Goal: Task Accomplishment & Management: Use online tool/utility

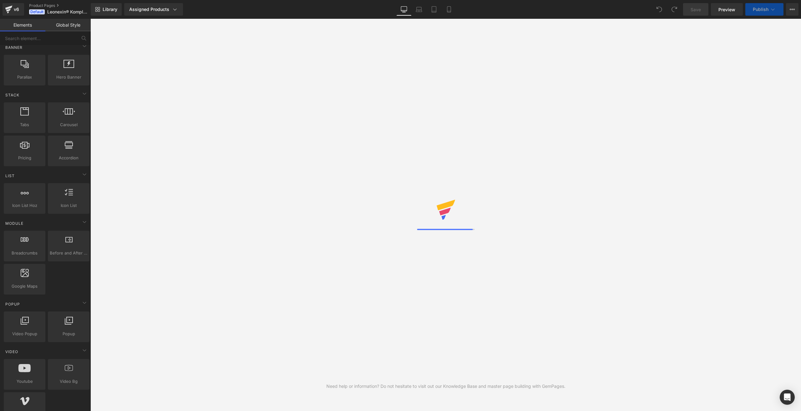
scroll to position [125, 0]
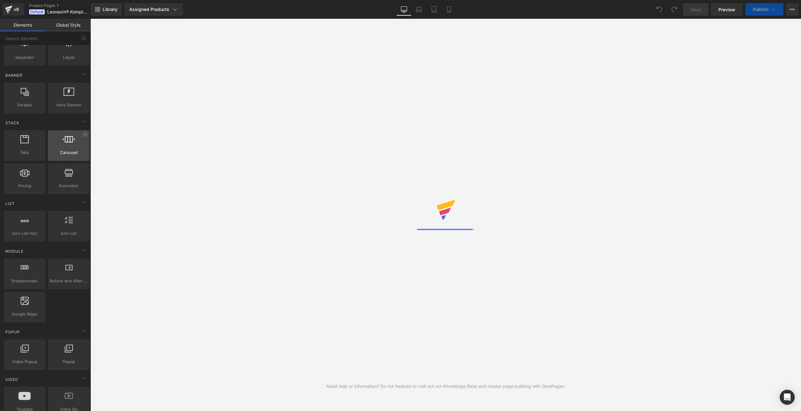
click at [67, 142] on div at bounding box center [69, 142] width 38 height 14
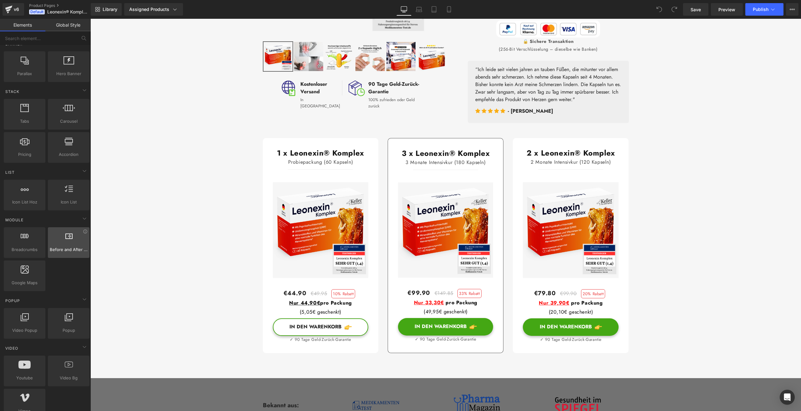
scroll to position [0, 0]
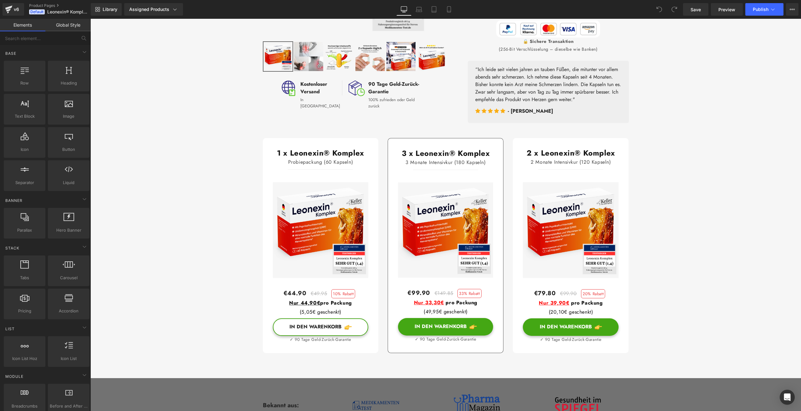
click at [69, 22] on link "Global Style" at bounding box center [67, 25] width 45 height 13
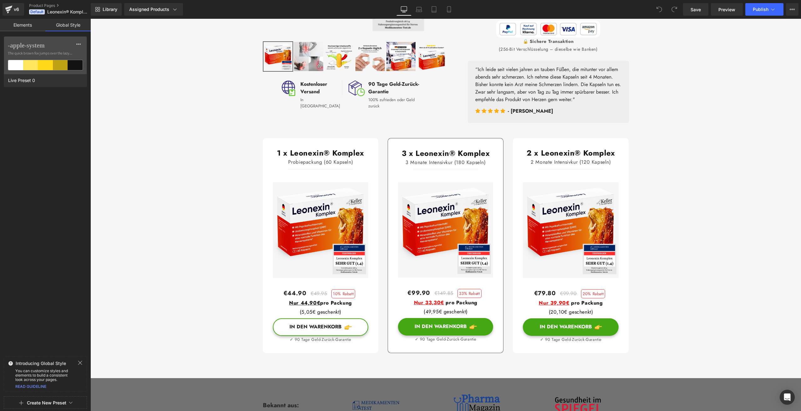
click at [19, 25] on link "Elements" at bounding box center [22, 25] width 45 height 13
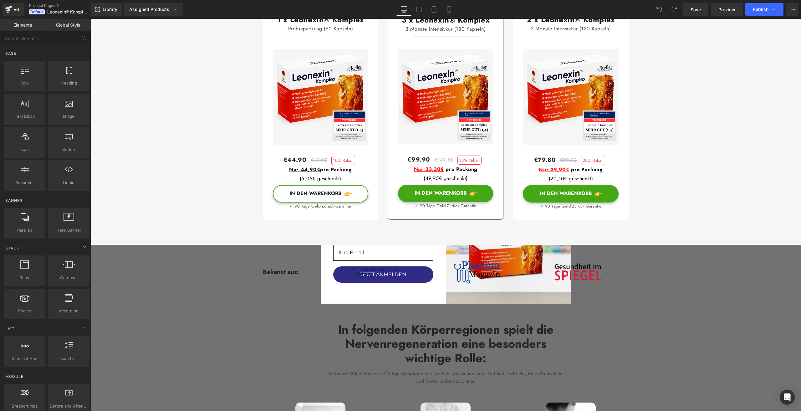
scroll to position [313, 0]
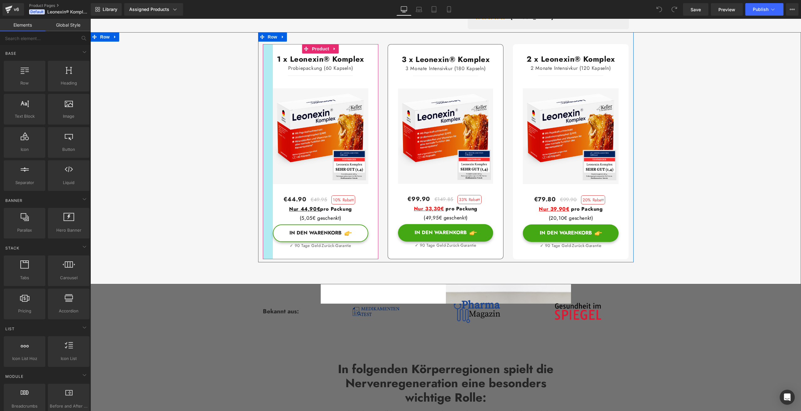
click at [263, 221] on div "32px" at bounding box center [268, 151] width 10 height 215
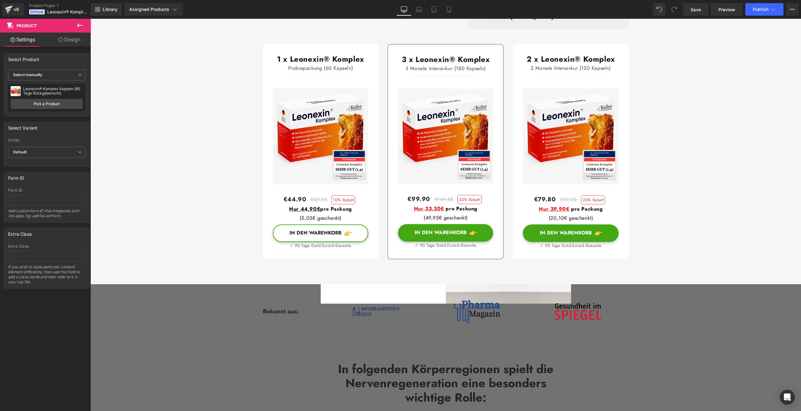
click at [79, 24] on icon at bounding box center [80, 26] width 8 height 8
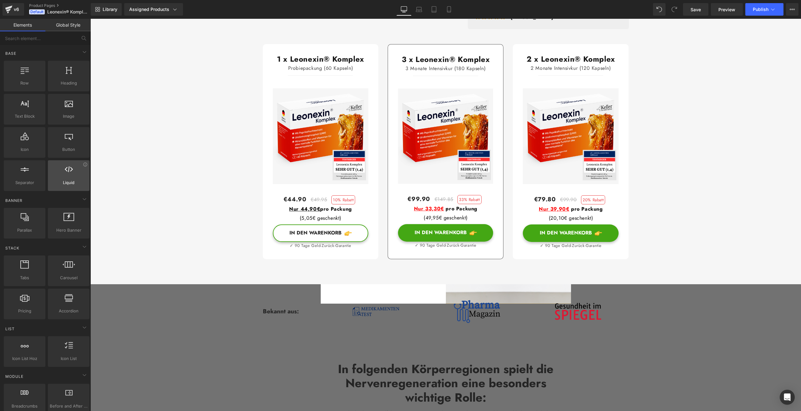
click at [69, 172] on icon at bounding box center [69, 169] width 8 height 8
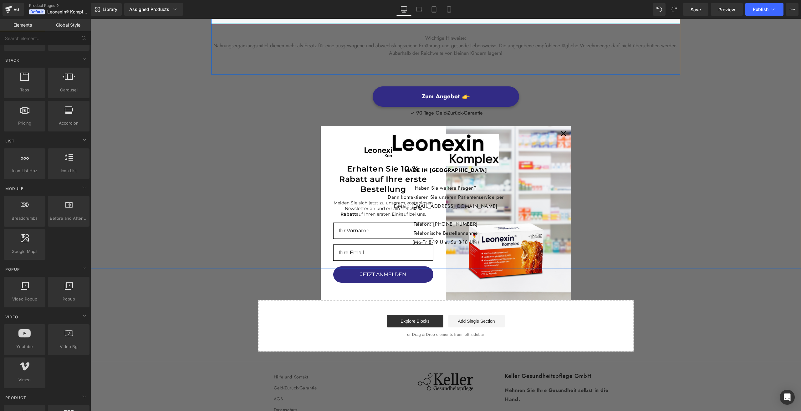
scroll to position [2599, 0]
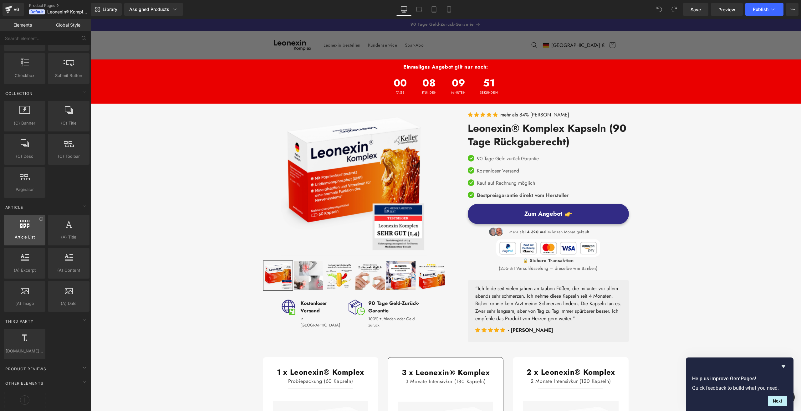
scroll to position [1039, 0]
click at [21, 389] on circle at bounding box center [24, 393] width 9 height 9
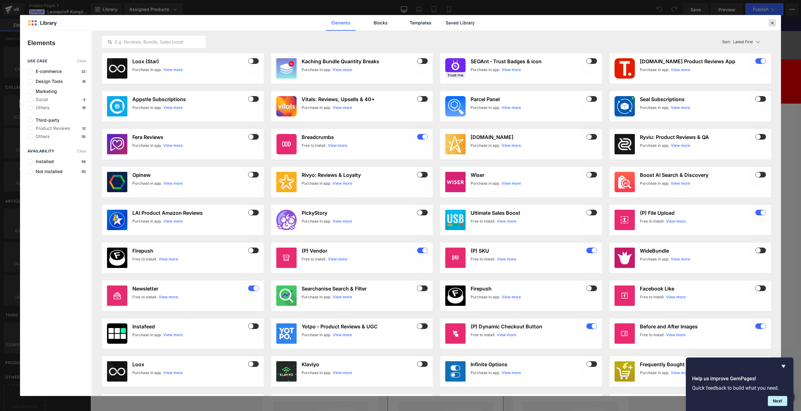
click at [771, 20] on icon at bounding box center [772, 23] width 6 height 6
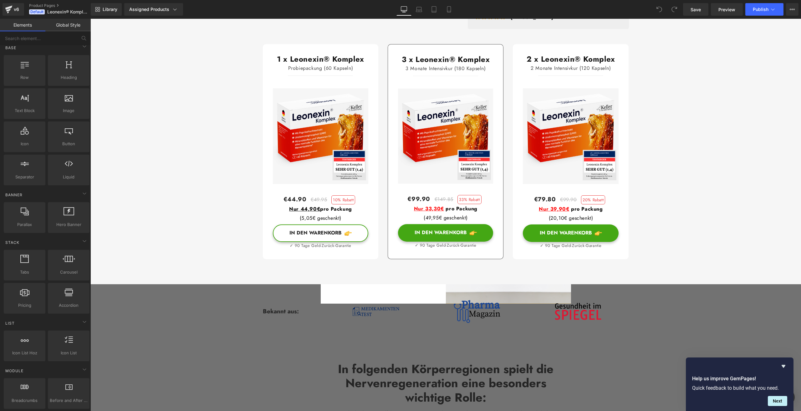
scroll to position [0, 0]
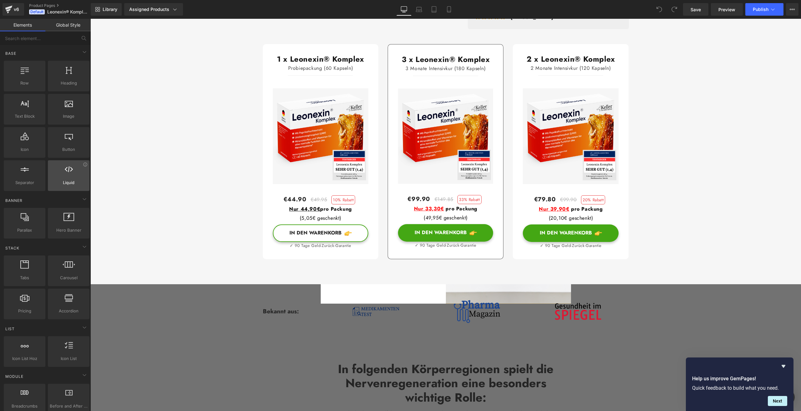
click at [65, 179] on span "Liquid" at bounding box center [69, 182] width 38 height 7
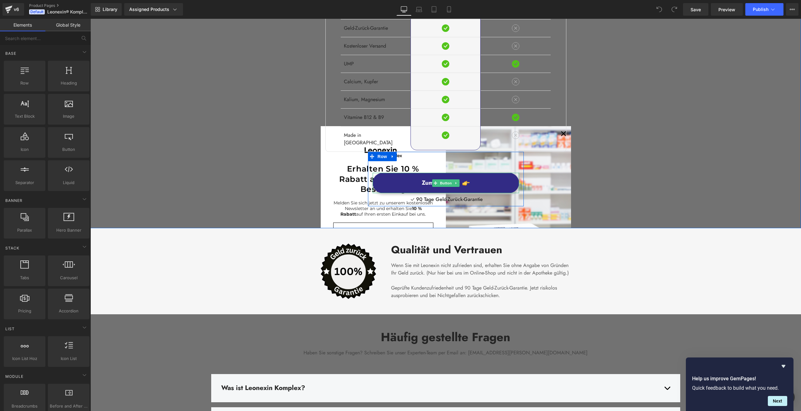
scroll to position [1814, 0]
click at [561, 133] on div "Image Diffs Heading Row Paprikafruchtextrakt Text Block Geld-Zurück-Garantie Te…" at bounding box center [445, 52] width 241 height 201
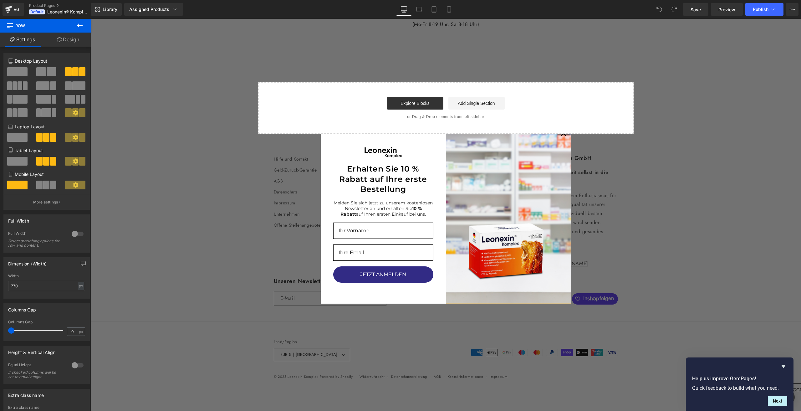
scroll to position [2818, 0]
click at [34, 40] on link "Settings" at bounding box center [22, 40] width 45 height 14
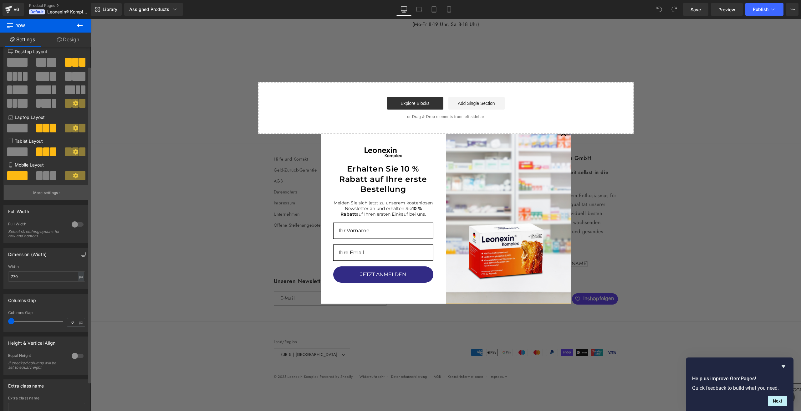
scroll to position [0, 0]
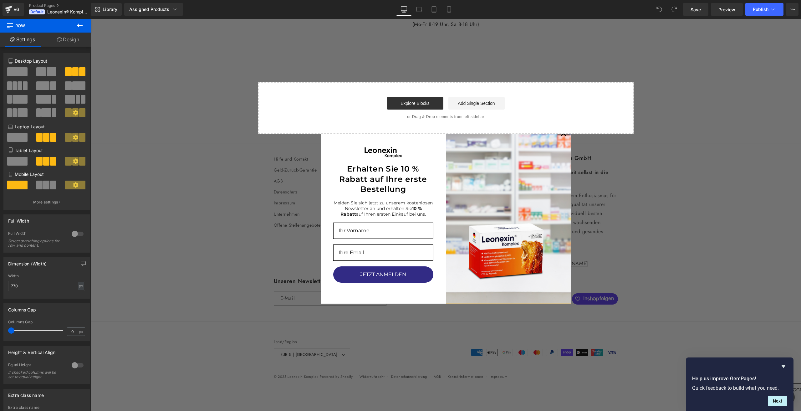
click at [77, 25] on icon at bounding box center [80, 26] width 8 height 8
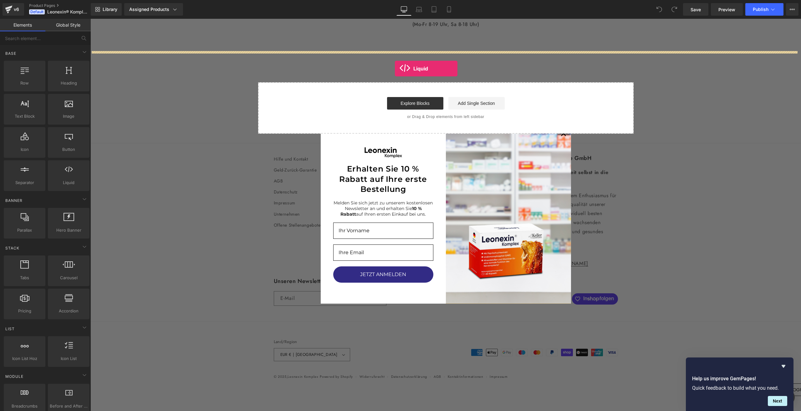
drag, startPoint x: 156, startPoint y: 192, endPoint x: 395, endPoint y: 69, distance: 269.2
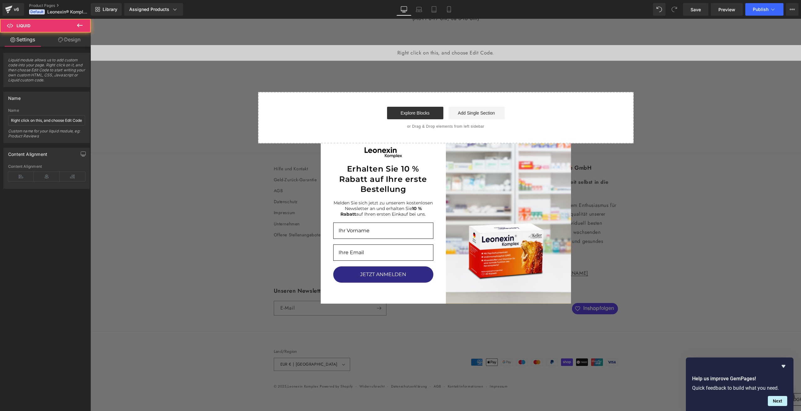
scroll to position [2826, 0]
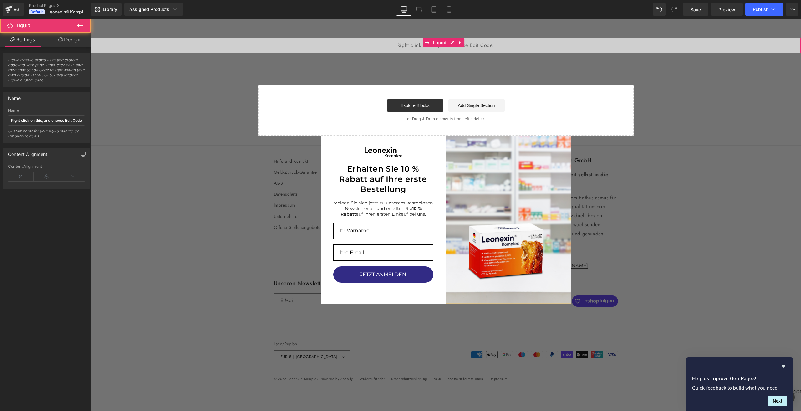
click at [405, 53] on div "Liquid" at bounding box center [445, 46] width 710 height 16
click at [450, 53] on div "Liquid" at bounding box center [445, 46] width 710 height 16
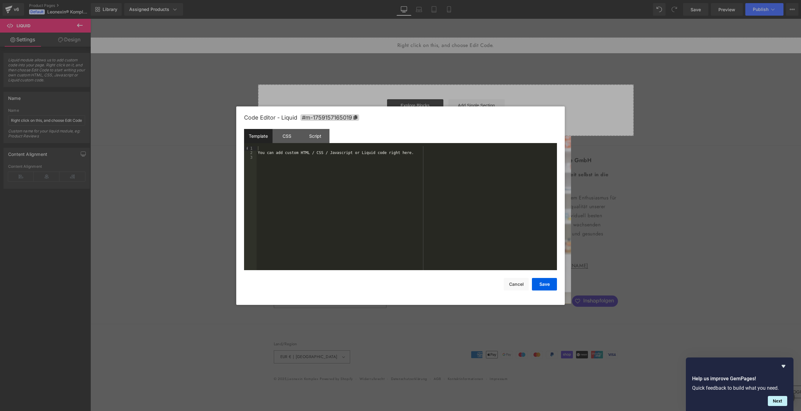
click at [331, 156] on div "You can add custom HTML / CSS / Javascript or Liquid code right here." at bounding box center [407, 212] width 300 height 133
click at [335, 153] on div "You can add custom HTML / CSS / Javascript or Liquid code right here." at bounding box center [407, 212] width 300 height 133
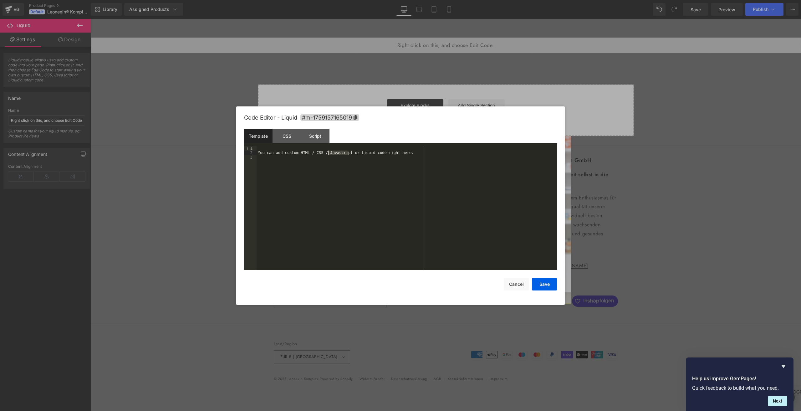
click at [335, 153] on div "You can add custom HTML / CSS / Javascript or Liquid code right here." at bounding box center [407, 212] width 300 height 133
click at [317, 137] on div "Script" at bounding box center [315, 136] width 28 height 14
click at [327, 164] on div "( function ( jQuery ) { // var $module = jQuery('#m-1759157165019').children('.…" at bounding box center [407, 212] width 300 height 133
click at [368, 158] on div "( function ( jQuery ) { // var $module = jQuery('#m-1759157165019').children('.…" at bounding box center [407, 212] width 300 height 133
drag, startPoint x: 261, startPoint y: 155, endPoint x: 314, endPoint y: 159, distance: 53.3
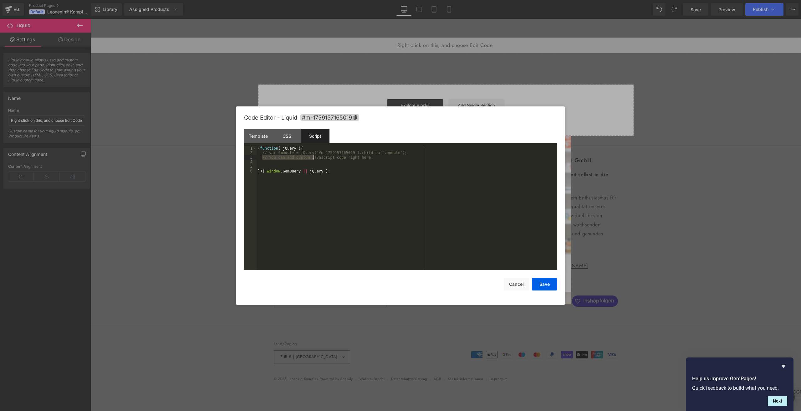
click at [314, 159] on div "( function ( jQuery ) { // var $module = jQuery('#m-1759157165019').children('.…" at bounding box center [407, 212] width 300 height 133
click at [333, 173] on div "( function ( jQuery ) { // var $module = jQuery('#m-1759157165019').children('.…" at bounding box center [407, 212] width 300 height 133
click at [283, 192] on div "( function ( jQuery ) { // var $module = jQuery('#m-1759157165019').children('.…" at bounding box center [407, 212] width 300 height 133
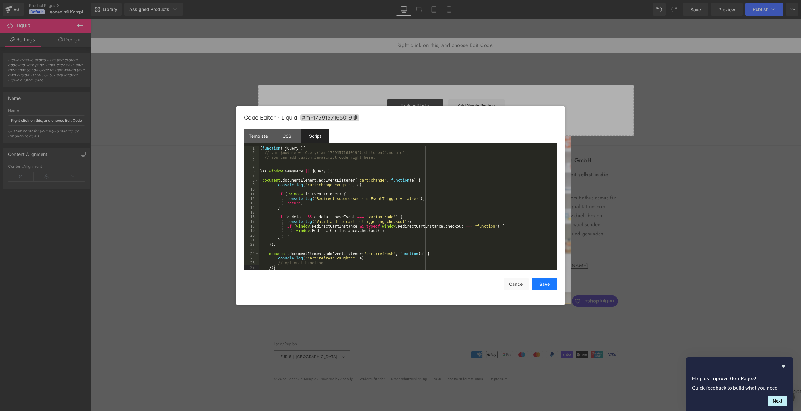
click at [546, 286] on button "Save" at bounding box center [544, 284] width 25 height 13
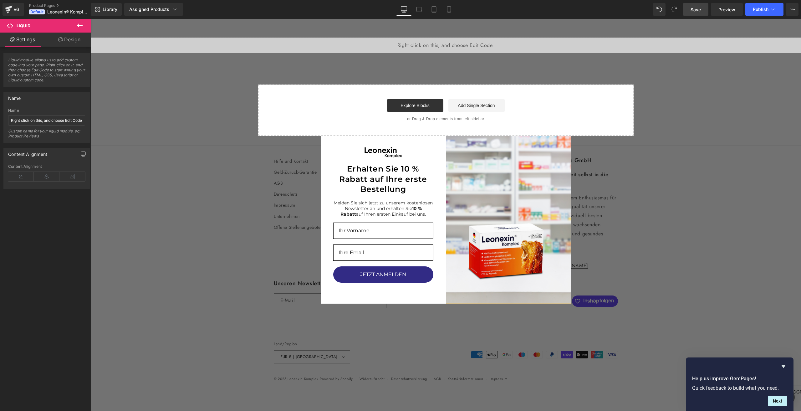
click at [696, 10] on span "Save" at bounding box center [695, 9] width 10 height 7
click at [756, 9] on span "Publish" at bounding box center [761, 9] width 16 height 5
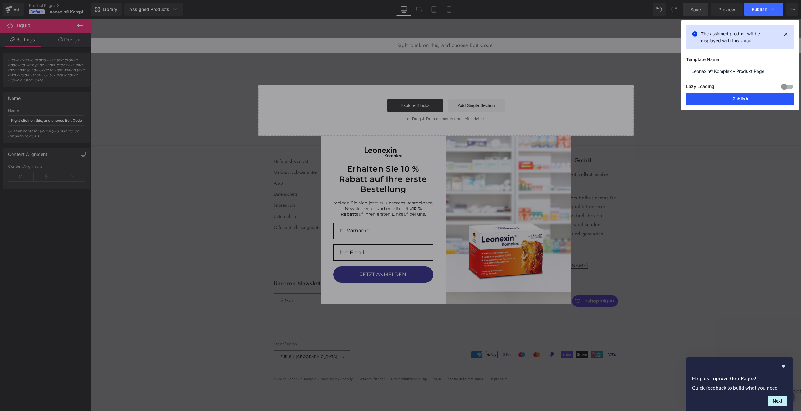
click at [742, 99] on button "Publish" at bounding box center [740, 99] width 108 height 13
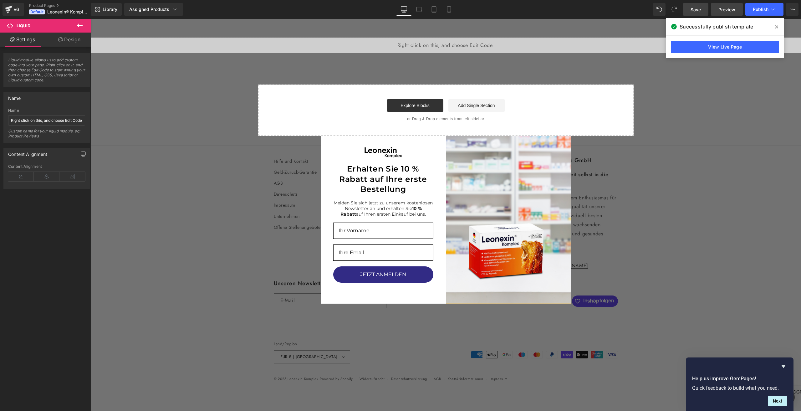
click at [725, 8] on span "Preview" at bounding box center [726, 9] width 17 height 7
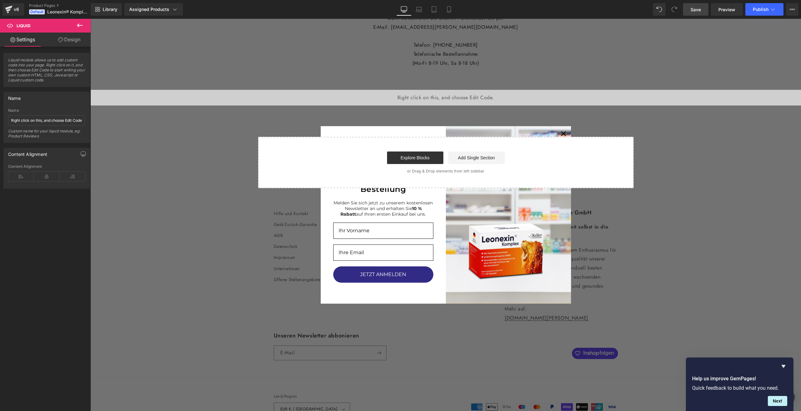
scroll to position [2779, 0]
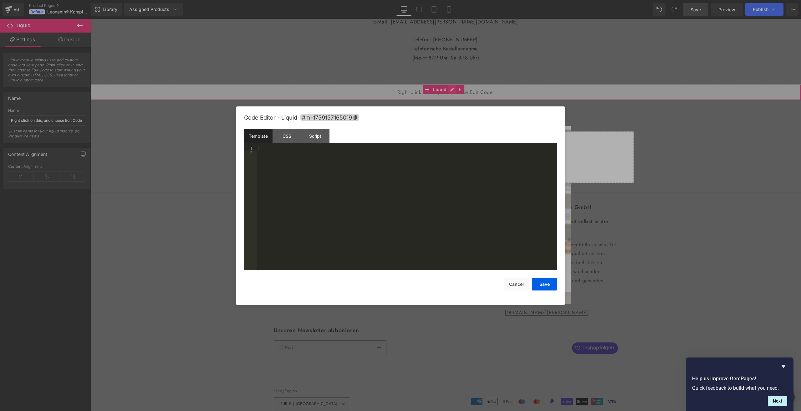
click at [450, 100] on div "Liquid" at bounding box center [445, 92] width 710 height 16
click at [314, 137] on div "Script" at bounding box center [315, 136] width 28 height 14
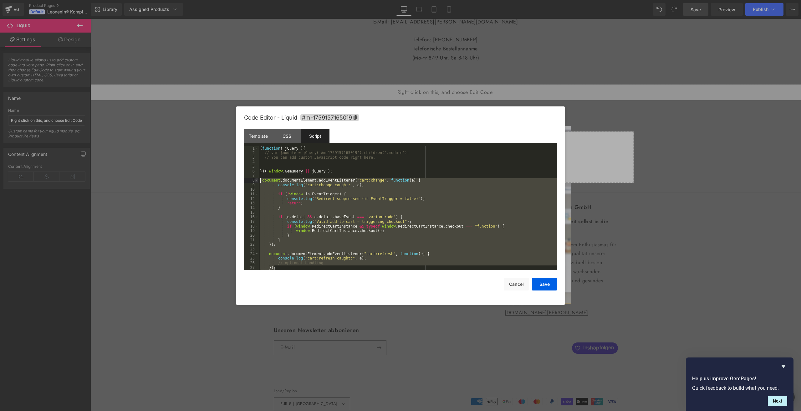
drag, startPoint x: 278, startPoint y: 266, endPoint x: 256, endPoint y: 180, distance: 88.7
click at [256, 180] on pre "1 2 3 4 5 6 7 8 9 10 11 12 13 14 15 16 17 18 19 20 21 22 23 24 25 26 27 ( funct…" at bounding box center [400, 208] width 313 height 124
click at [352, 196] on div "( function ( jQuery ) { // var $module = jQuery('#m-1759157165019').children('.…" at bounding box center [408, 208] width 298 height 124
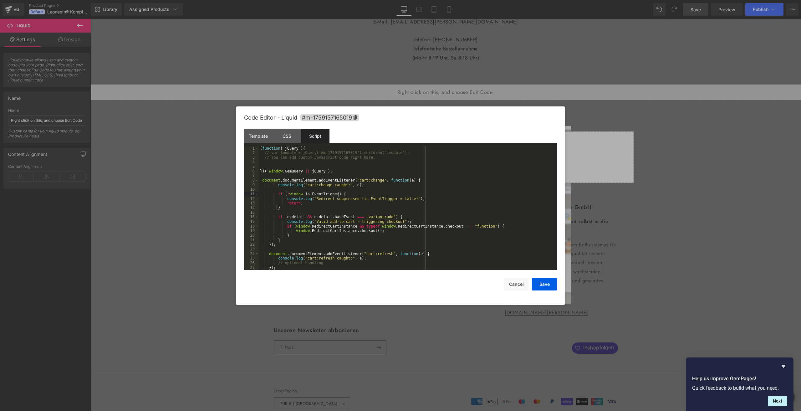
click at [297, 180] on div "( function ( jQuery ) { // var $module = jQuery('#m-1759157165019').children('.…" at bounding box center [408, 212] width 298 height 133
click at [544, 283] on button "Save" at bounding box center [544, 284] width 25 height 13
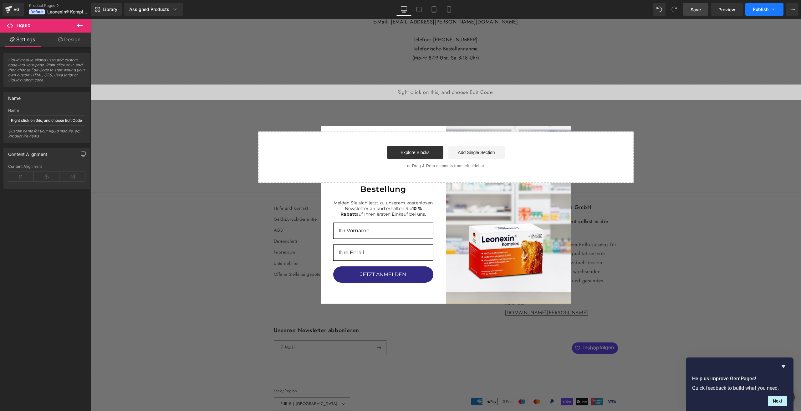
click at [760, 8] on span "Publish" at bounding box center [761, 9] width 16 height 5
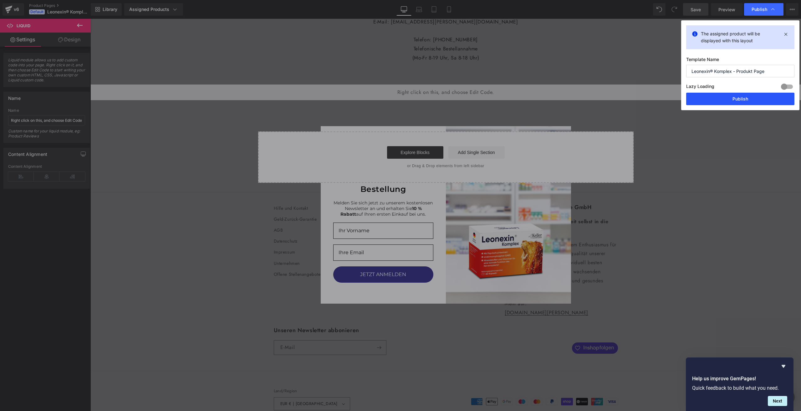
click at [735, 99] on button "Publish" at bounding box center [740, 99] width 108 height 13
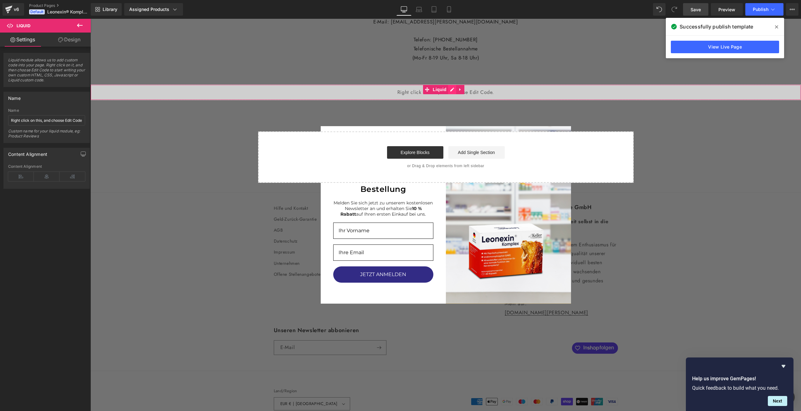
click at [454, 100] on div "Liquid" at bounding box center [445, 92] width 710 height 16
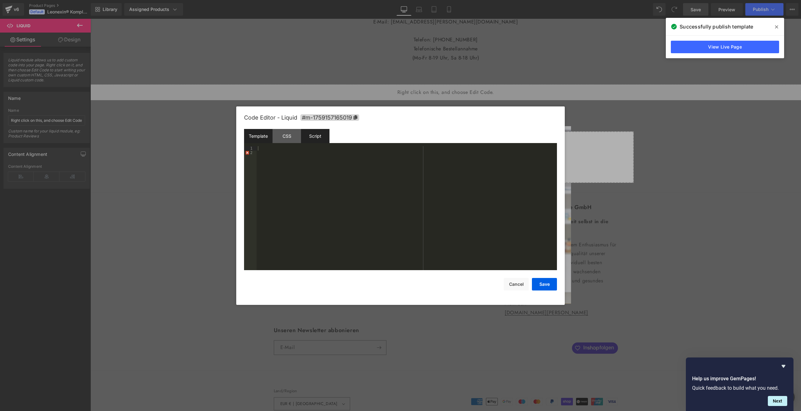
click at [318, 135] on div "Script" at bounding box center [315, 136] width 28 height 14
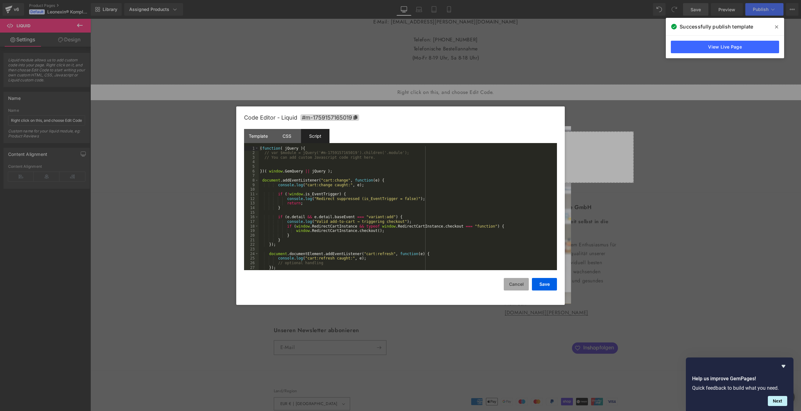
click at [517, 285] on button "Cancel" at bounding box center [516, 284] width 25 height 13
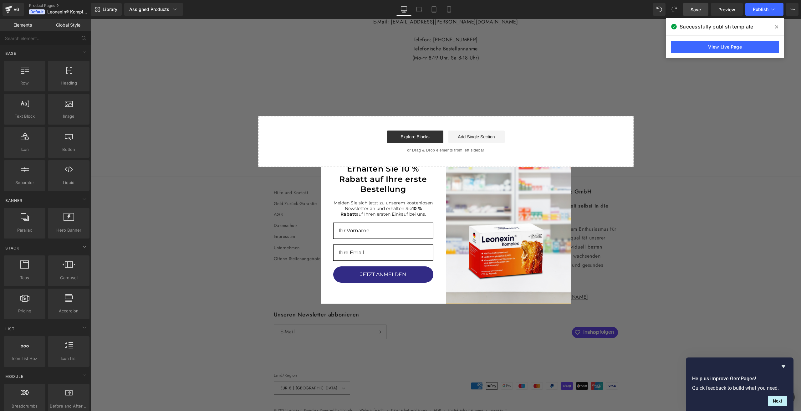
drag, startPoint x: 699, startPoint y: 12, endPoint x: 149, endPoint y: 390, distance: 667.4
click at [699, 12] on span "Save" at bounding box center [695, 9] width 10 height 7
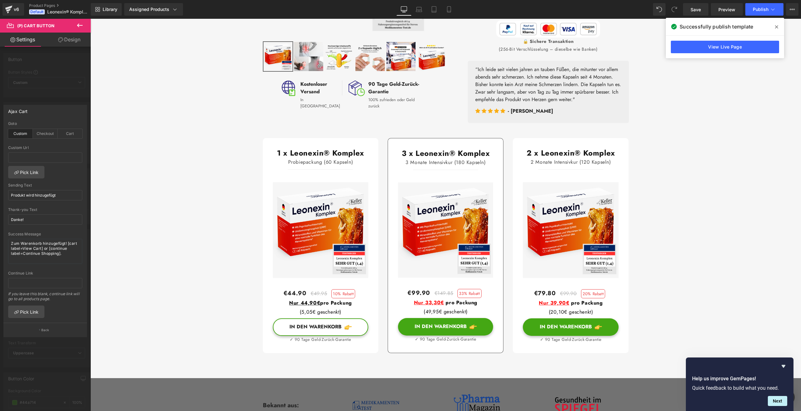
scroll to position [219, 0]
